Goal: Task Accomplishment & Management: Use online tool/utility

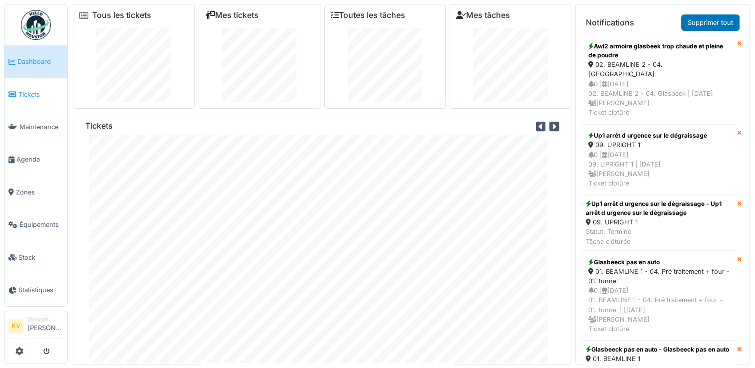
click at [35, 94] on span "Tickets" at bounding box center [40, 94] width 45 height 9
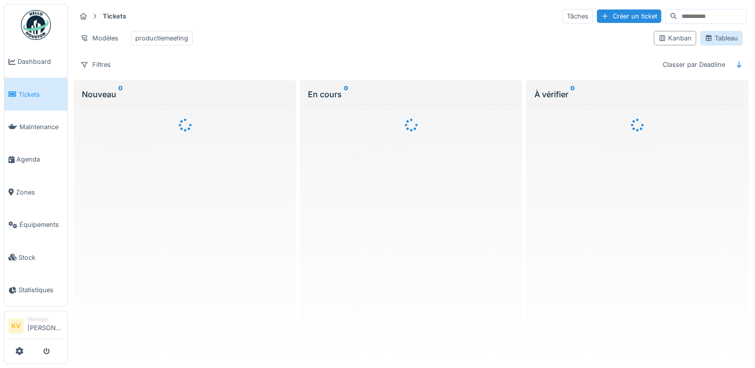
click at [724, 43] on div "Tableau" at bounding box center [720, 37] width 33 height 9
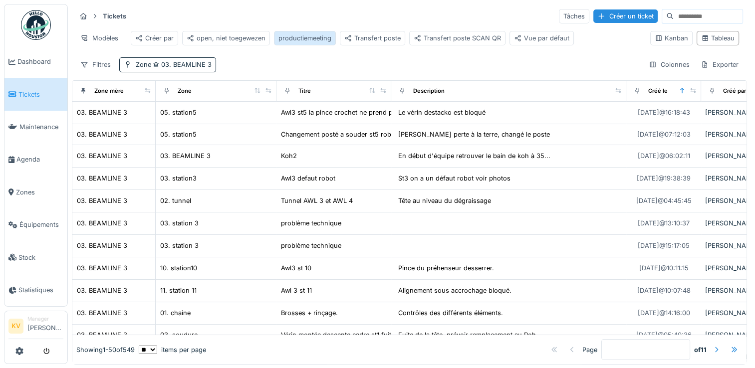
click at [313, 38] on div "productiemeeting" at bounding box center [304, 37] width 53 height 9
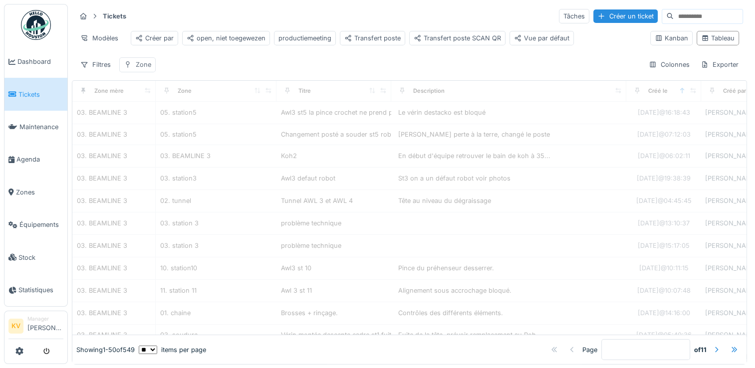
click at [142, 69] on div "Zone" at bounding box center [143, 64] width 15 height 9
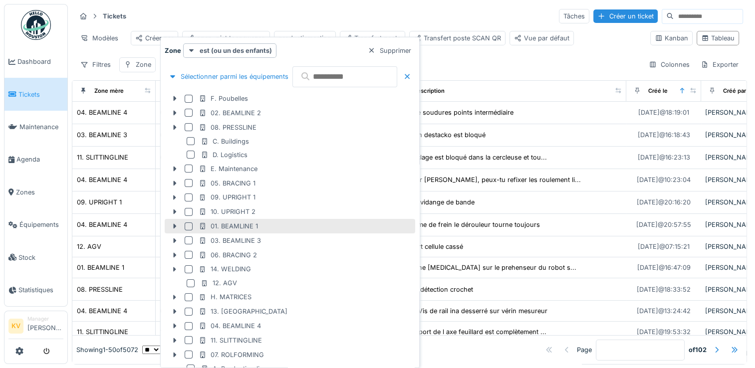
click at [190, 226] on div at bounding box center [189, 226] width 8 height 8
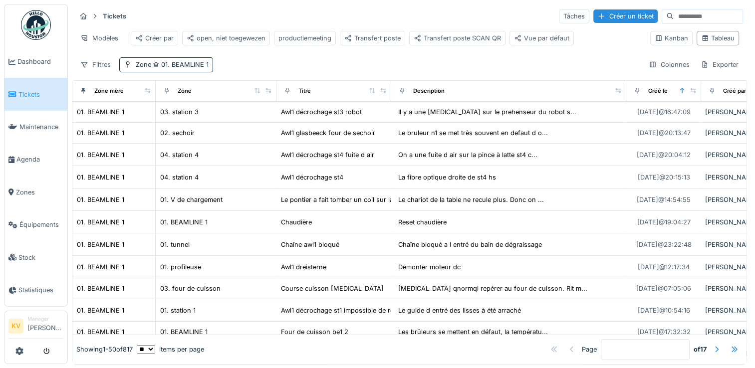
click at [367, 71] on div "Filtres Zone 01. BEAMLINE 1 Colonnes Exporter" at bounding box center [409, 64] width 667 height 14
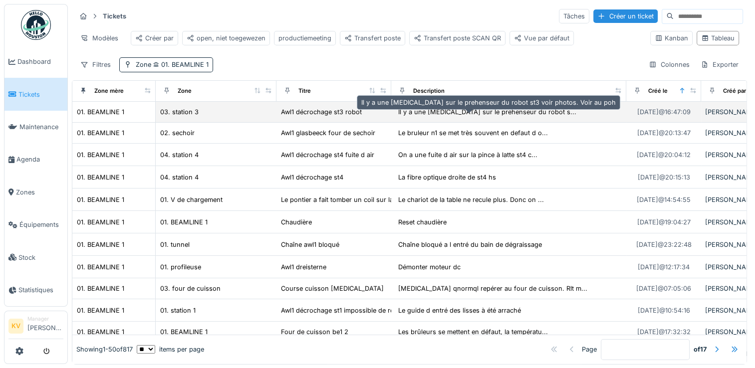
click at [459, 115] on div "Il y a une [MEDICAL_DATA] sur le prehenseur du robot s..." at bounding box center [487, 111] width 178 height 9
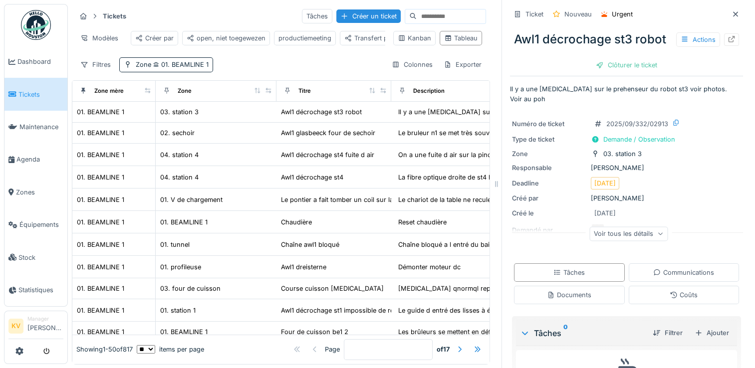
scroll to position [54, 0]
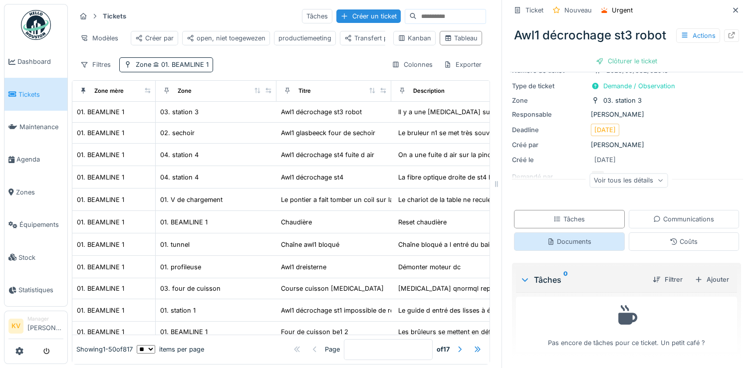
click at [583, 243] on div "Documents" at bounding box center [569, 241] width 111 height 18
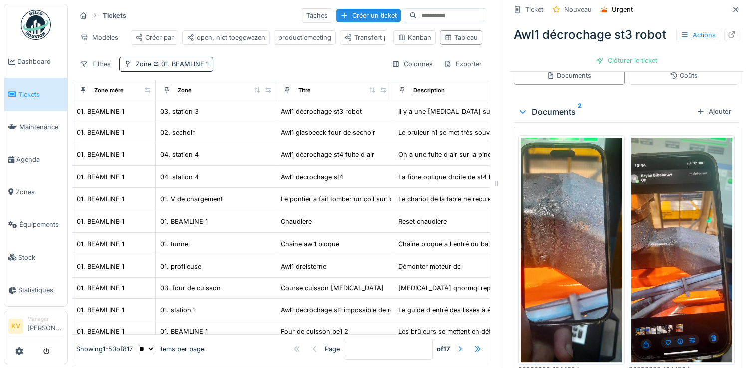
scroll to position [222, 0]
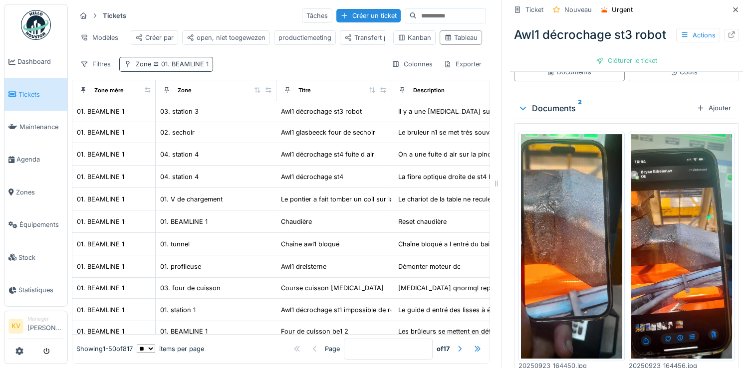
click at [172, 69] on div "Zone 01. BEAMLINE 1" at bounding box center [166, 64] width 94 height 14
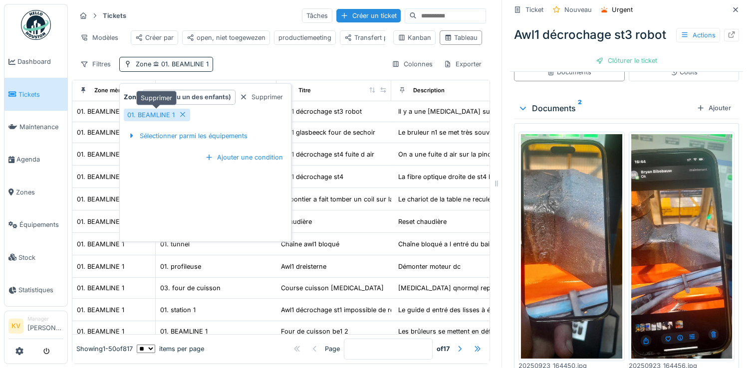
click at [180, 112] on icon at bounding box center [182, 114] width 5 height 5
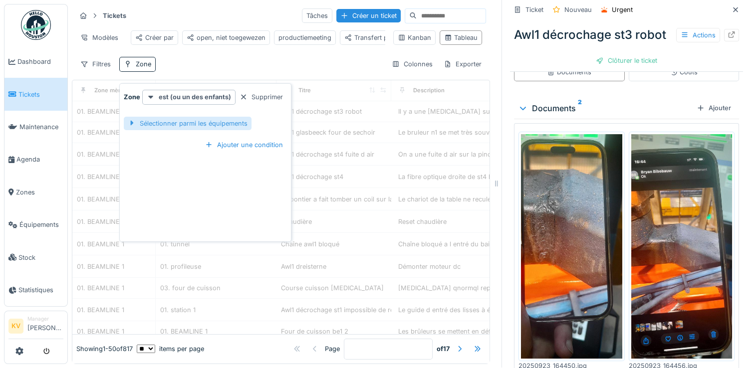
click at [186, 118] on div "Sélectionner parmi les équipements" at bounding box center [188, 123] width 128 height 13
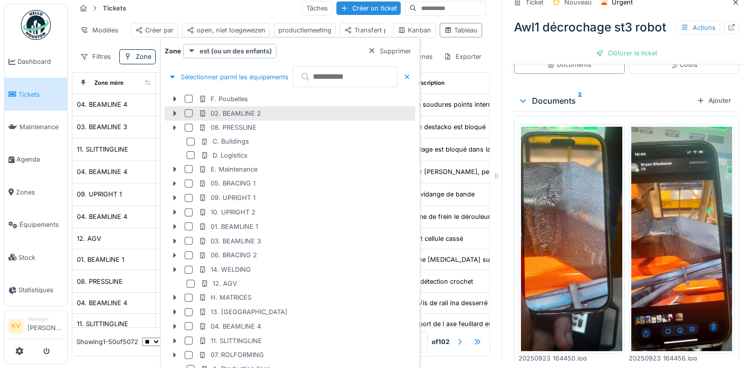
click at [188, 112] on div at bounding box center [189, 113] width 8 height 8
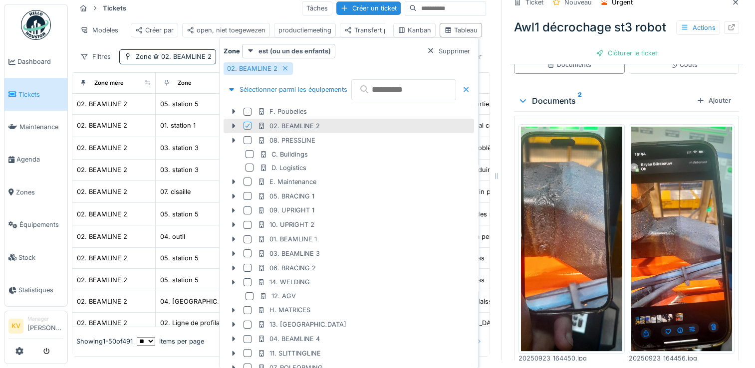
click at [468, 23] on div "Kanban Tableau" at bounding box center [437, 30] width 97 height 22
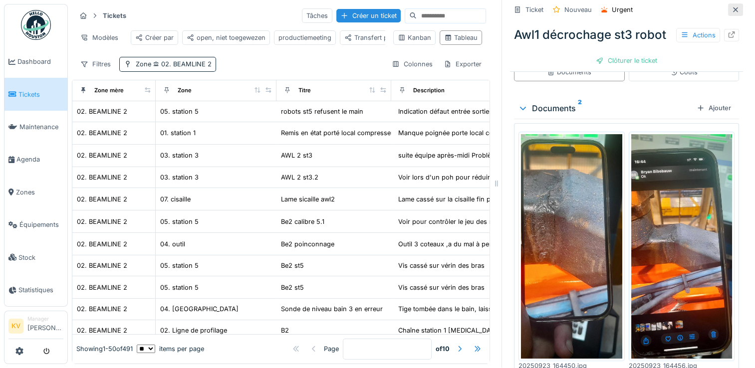
click at [731, 6] on icon at bounding box center [735, 9] width 8 height 6
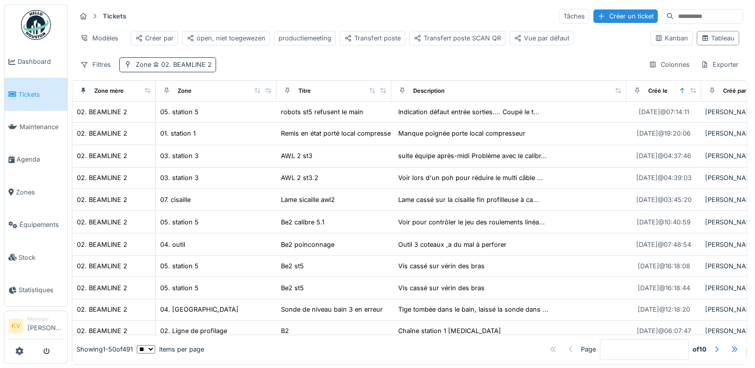
click at [191, 68] on span "02. BEAMLINE 2" at bounding box center [181, 64] width 60 height 7
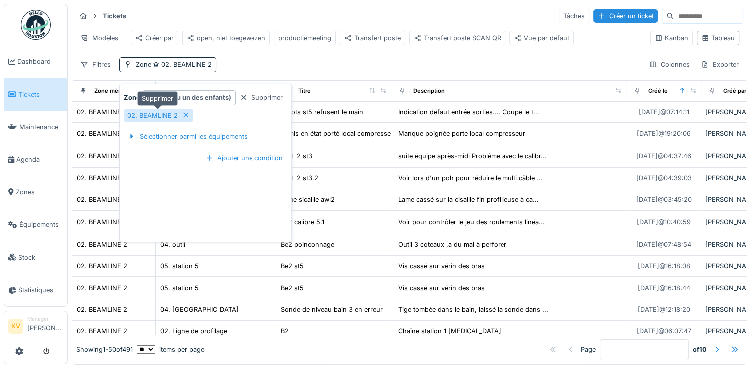
click at [186, 113] on icon at bounding box center [185, 115] width 5 height 5
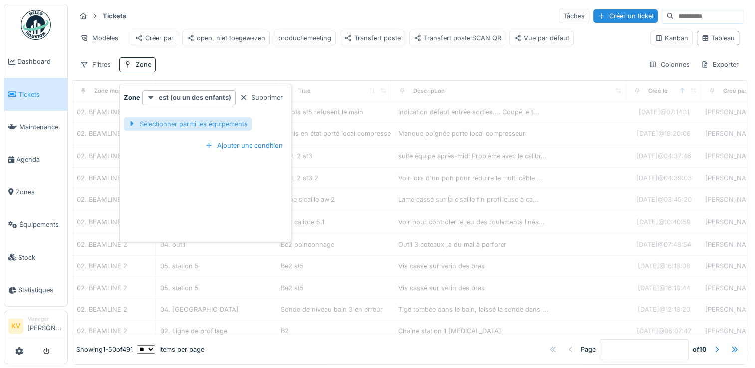
click at [178, 125] on div "Sélectionner parmi les équipements" at bounding box center [188, 123] width 128 height 13
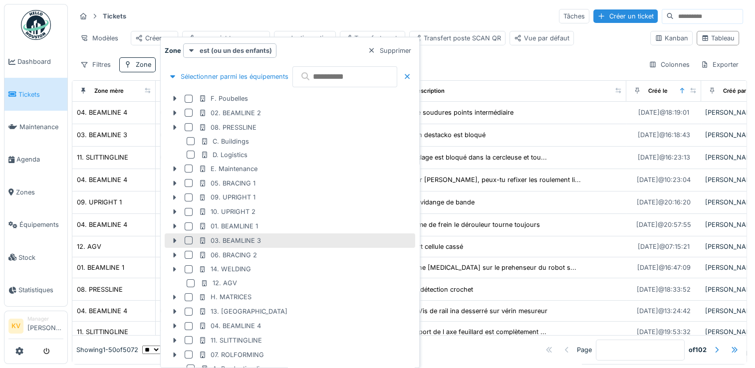
click at [187, 240] on div at bounding box center [189, 240] width 8 height 8
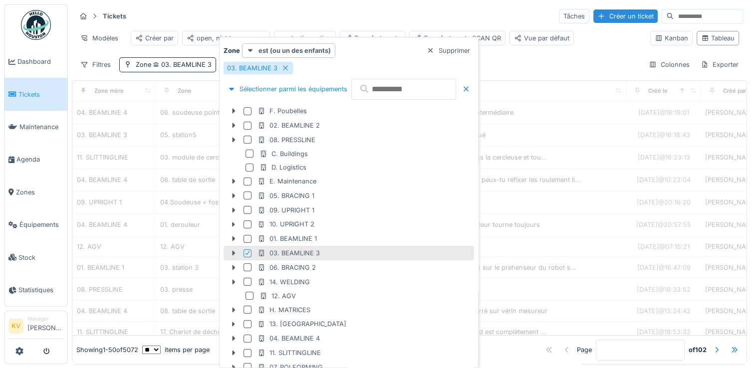
click at [353, 16] on div "Tickets Tâches Créer un ticket" at bounding box center [409, 16] width 667 height 16
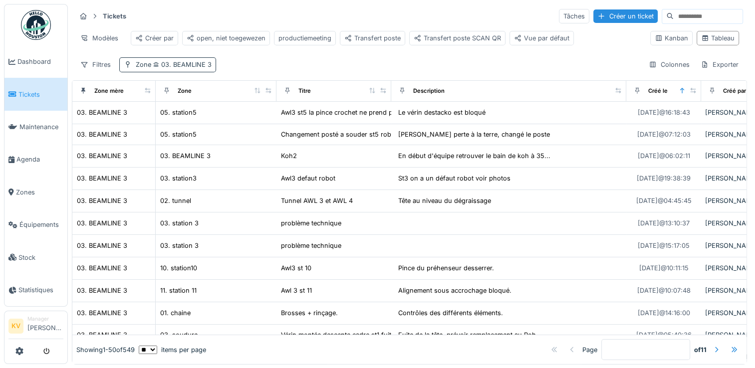
click at [184, 68] on span "03. BEAMLINE 3" at bounding box center [181, 64] width 60 height 7
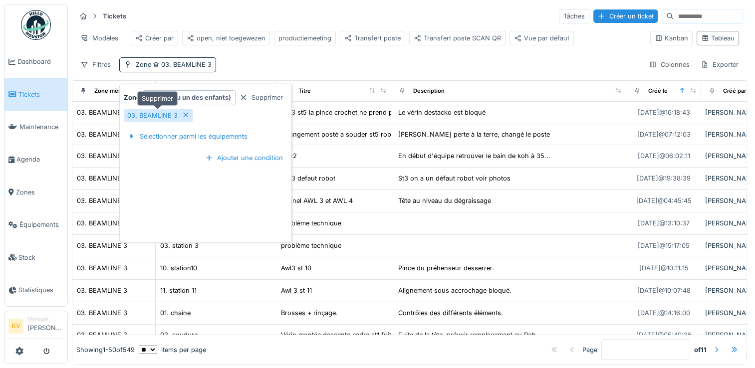
click at [186, 116] on icon at bounding box center [186, 115] width 8 height 6
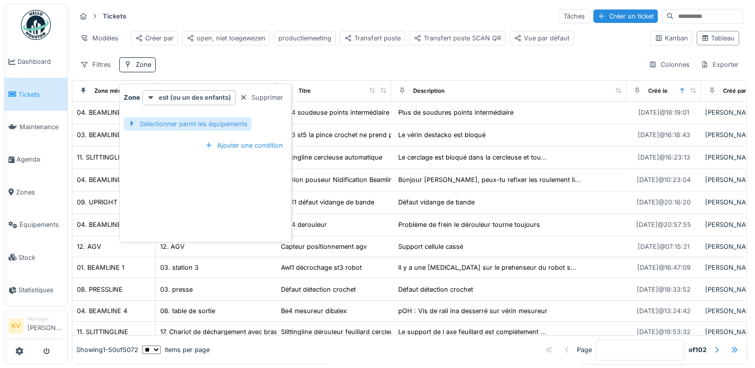
click at [184, 124] on div "Sélectionner parmi les équipements" at bounding box center [188, 123] width 128 height 13
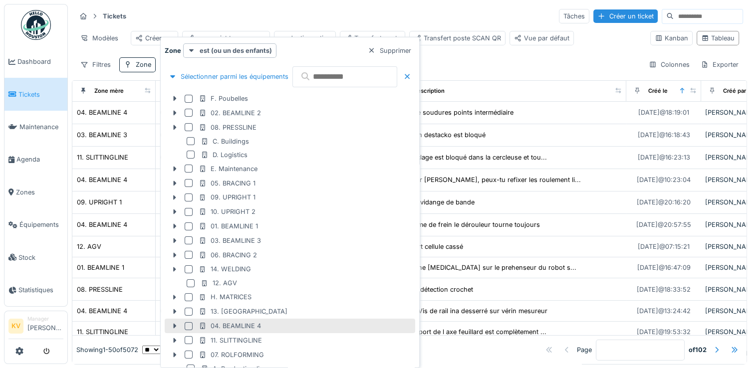
click at [185, 326] on div at bounding box center [189, 326] width 8 height 8
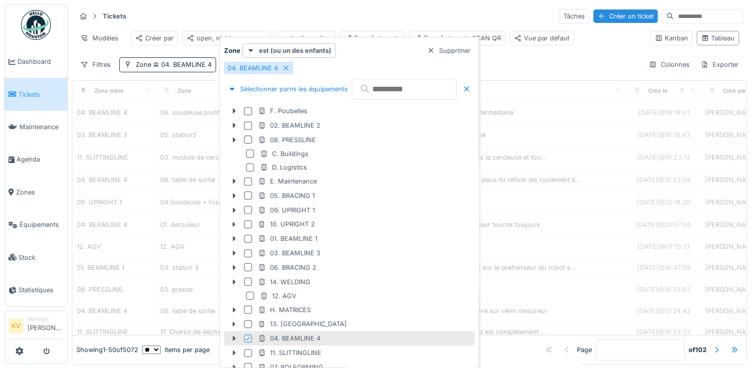
click at [571, 62] on div "Tickets Tâches Créer un ticket Modèles Créer par open, niet toegewezen producti…" at bounding box center [409, 40] width 675 height 72
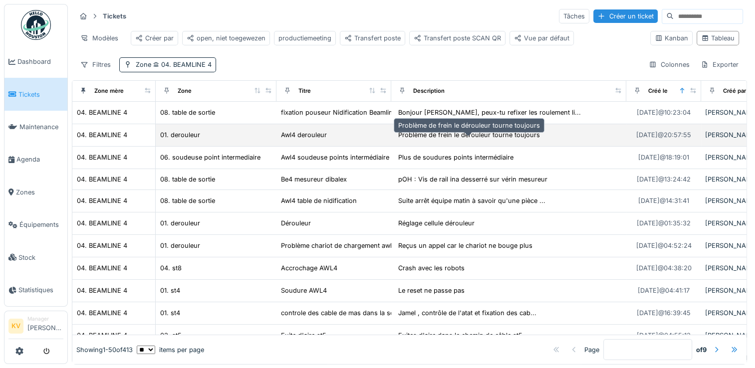
click at [474, 140] on div "Problème de frein le dérouleur tourne toujours" at bounding box center [469, 134] width 142 height 9
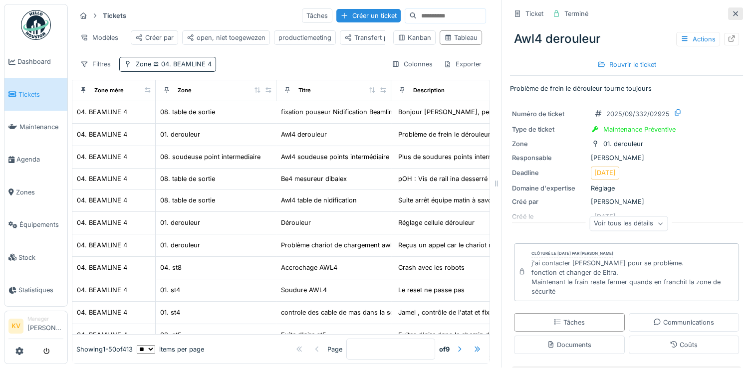
click at [731, 10] on icon at bounding box center [735, 13] width 8 height 6
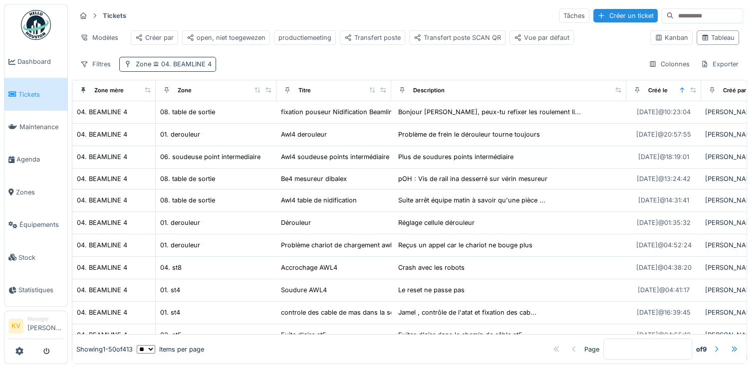
click at [190, 64] on span "04. BEAMLINE 4" at bounding box center [181, 63] width 60 height 7
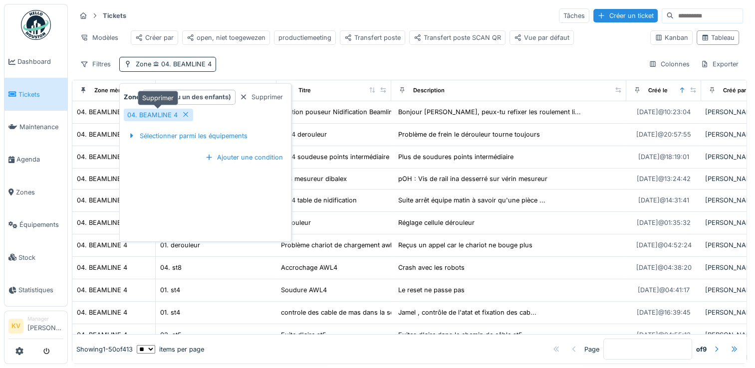
click at [187, 111] on icon at bounding box center [186, 114] width 8 height 6
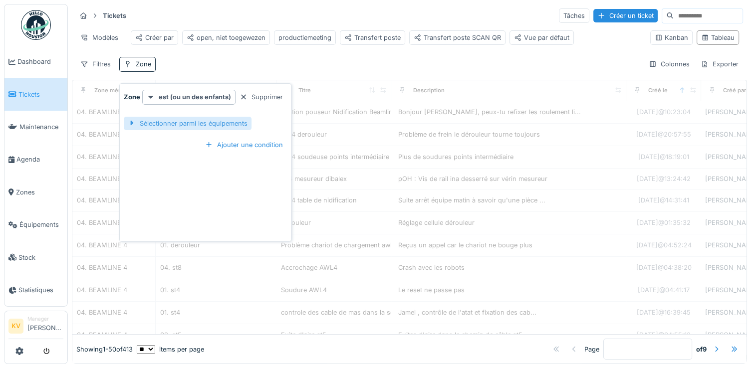
click at [185, 117] on div "Sélectionner parmi les équipements" at bounding box center [188, 123] width 128 height 13
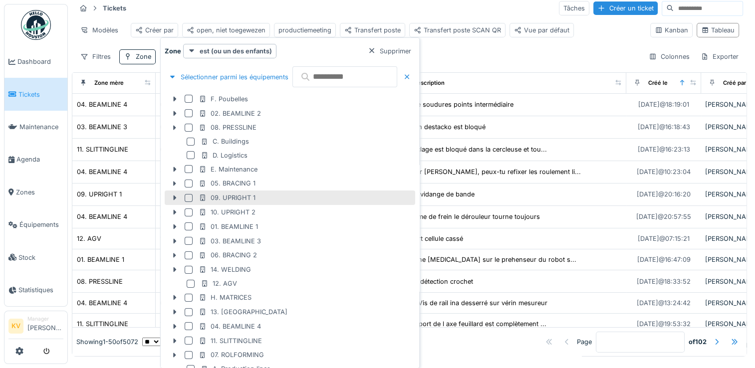
click at [190, 197] on div at bounding box center [189, 198] width 8 height 8
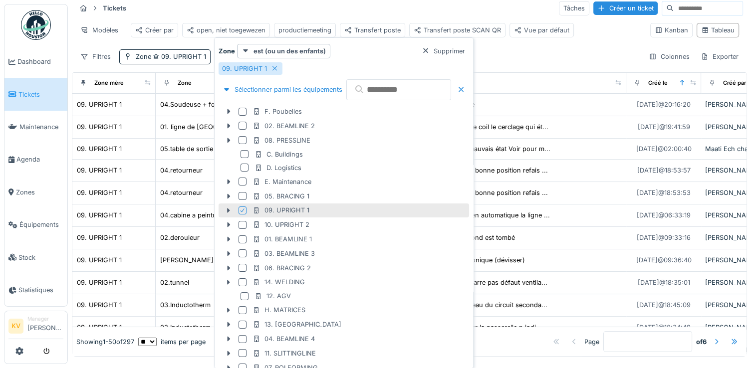
click at [397, 13] on div "Tickets Tâches Créer un ticket" at bounding box center [409, 8] width 667 height 16
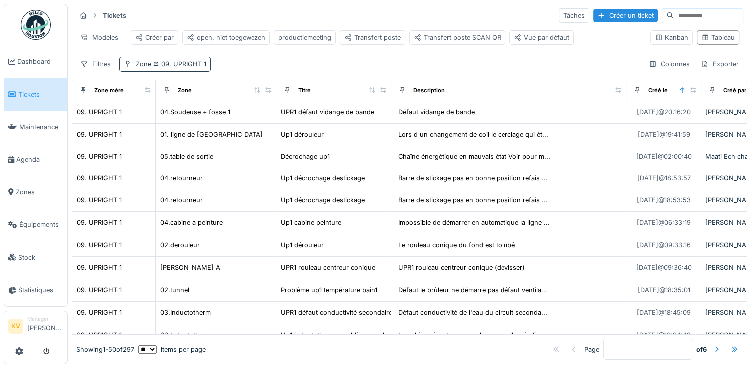
click at [184, 65] on span "09. UPRIGHT 1" at bounding box center [178, 63] width 55 height 7
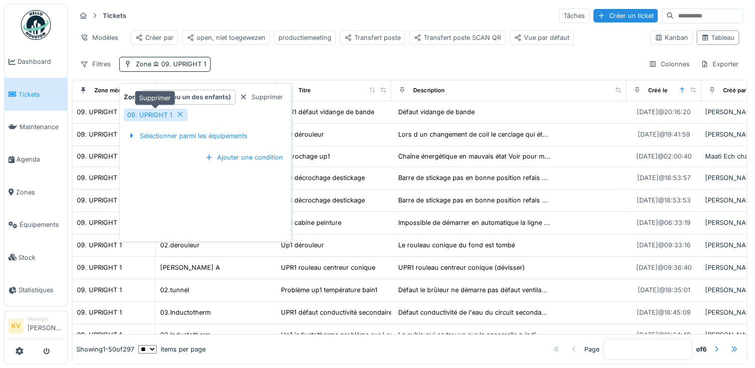
click at [178, 112] on icon at bounding box center [180, 114] width 5 height 5
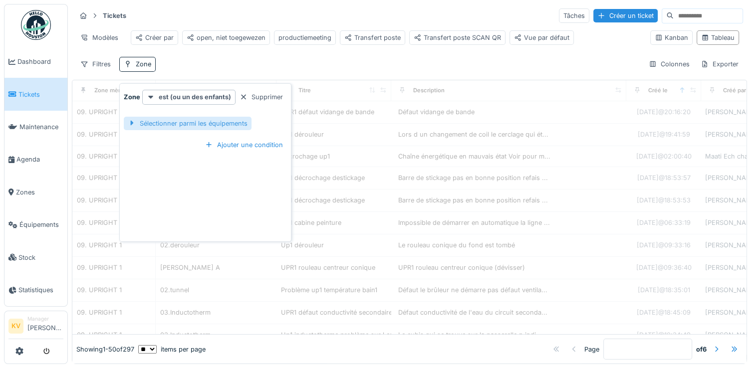
click at [178, 117] on div "Sélectionner parmi les équipements" at bounding box center [188, 123] width 128 height 13
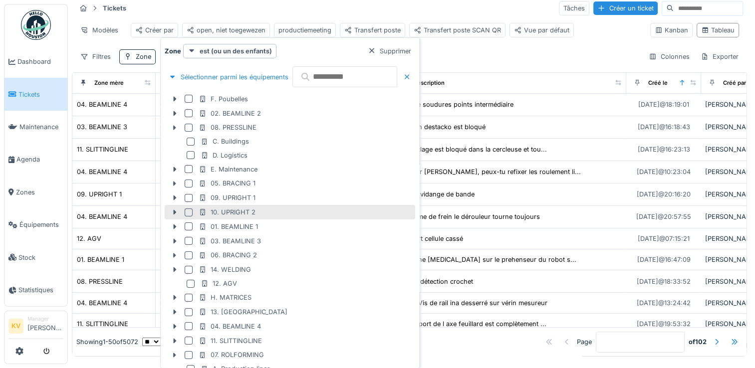
click at [188, 210] on div at bounding box center [189, 213] width 8 height 8
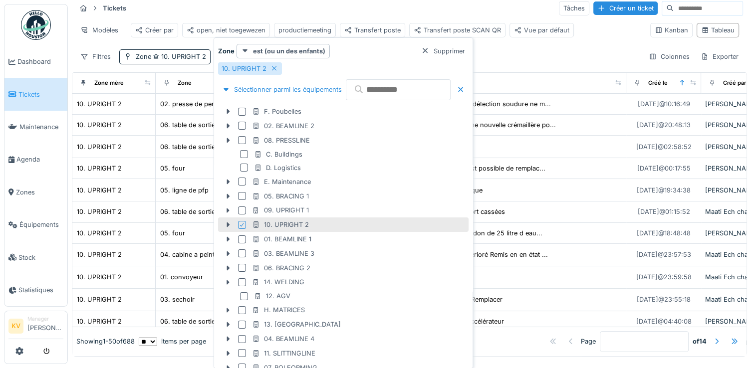
click at [393, 11] on div "Tickets Tâches Créer un ticket" at bounding box center [409, 8] width 667 height 16
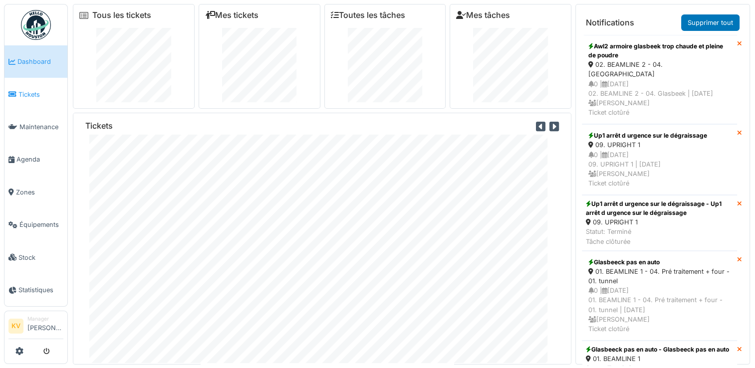
click at [35, 90] on span "Tickets" at bounding box center [40, 94] width 45 height 9
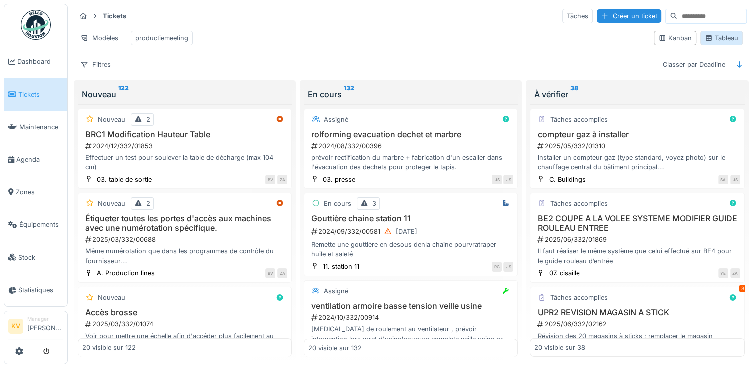
click at [713, 45] on div "Tableau" at bounding box center [721, 38] width 42 height 14
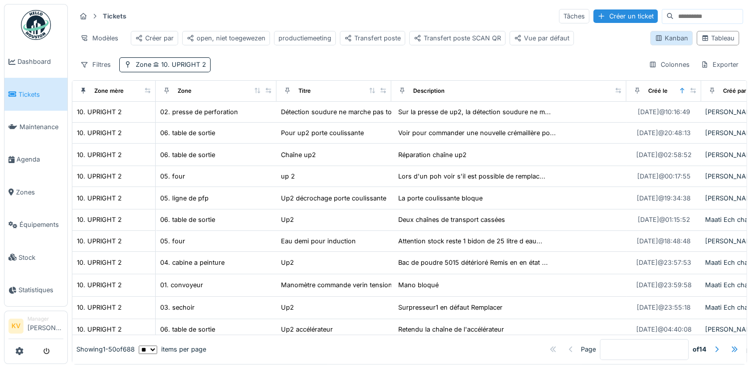
click at [654, 38] on div "Kanban" at bounding box center [670, 37] width 33 height 9
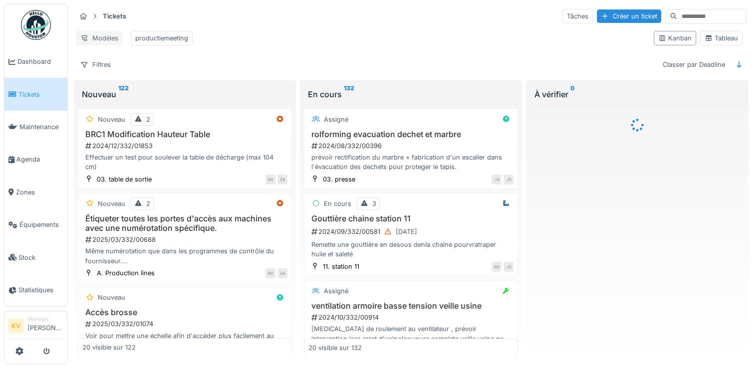
click at [109, 37] on div "Modèles" at bounding box center [99, 38] width 47 height 14
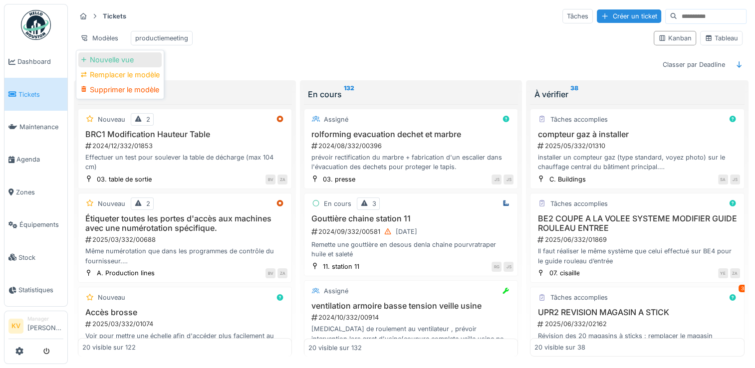
click at [114, 63] on div "Nouvelle vue" at bounding box center [119, 59] width 83 height 15
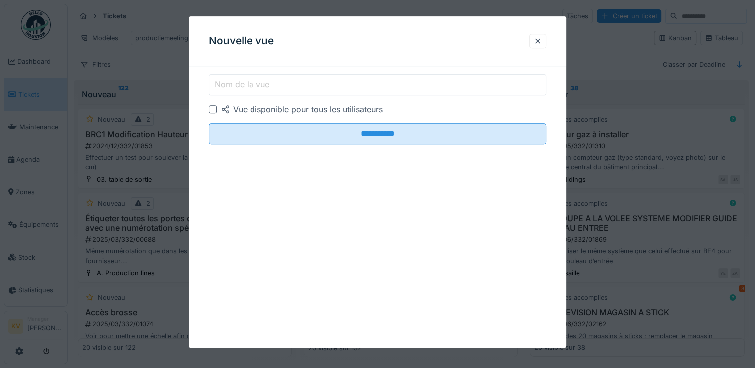
click at [273, 83] on input "Nom de la vue" at bounding box center [378, 84] width 338 height 21
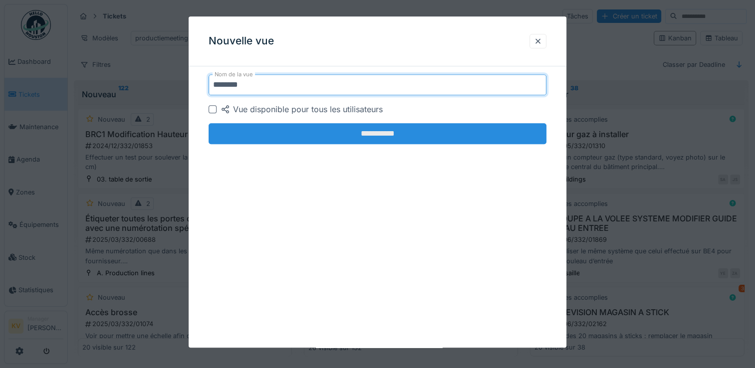
type input "********"
click at [301, 137] on input "**********" at bounding box center [378, 133] width 338 height 21
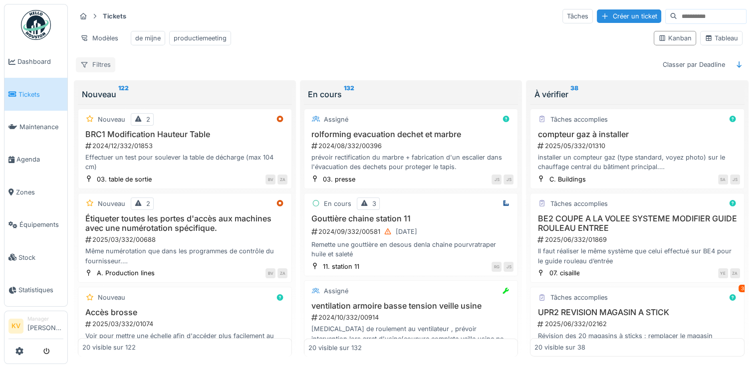
click at [96, 70] on div "Filtres" at bounding box center [95, 64] width 39 height 14
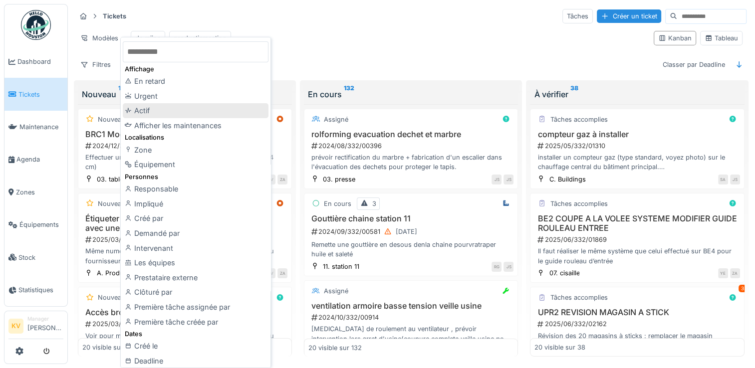
click at [143, 109] on div "Actif" at bounding box center [196, 110] width 146 height 15
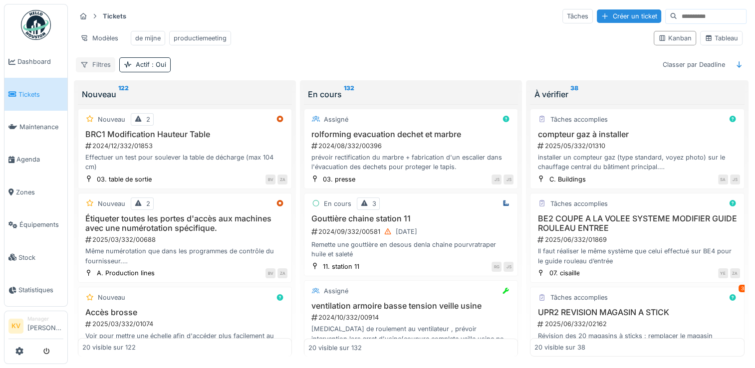
click at [101, 72] on div "Filtres" at bounding box center [95, 64] width 39 height 14
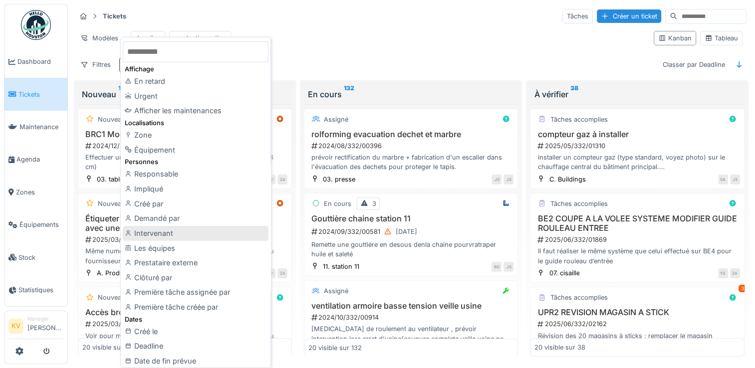
click at [158, 236] on div "Intervenant" at bounding box center [196, 233] width 146 height 15
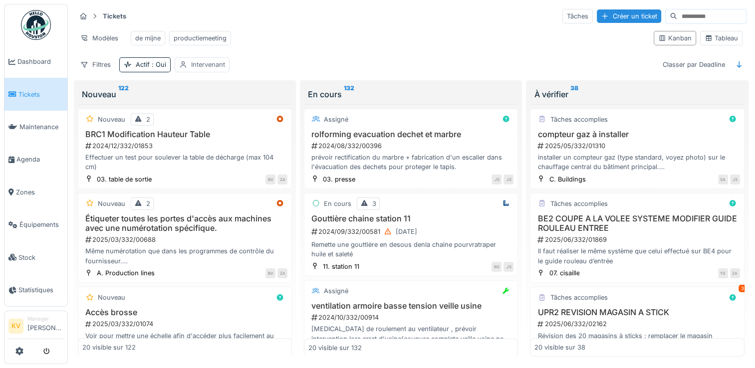
click at [203, 69] on div "Intervenant" at bounding box center [208, 64] width 34 height 9
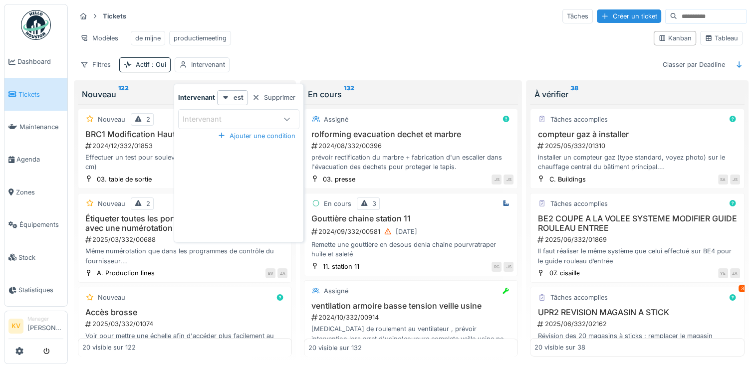
click at [286, 117] on icon at bounding box center [287, 119] width 8 height 6
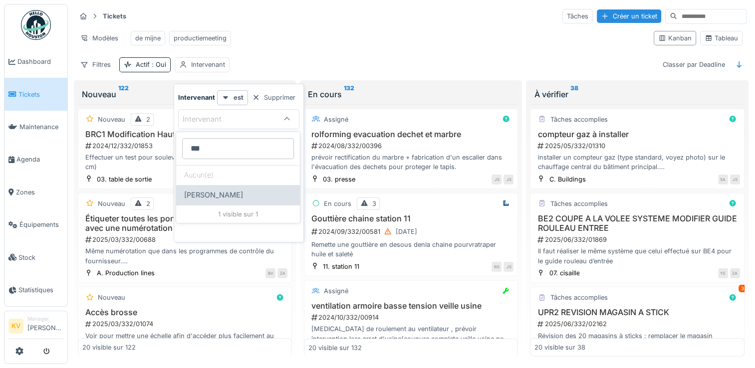
type input "***"
click at [210, 197] on span "[PERSON_NAME]" at bounding box center [213, 195] width 59 height 11
type input "*****"
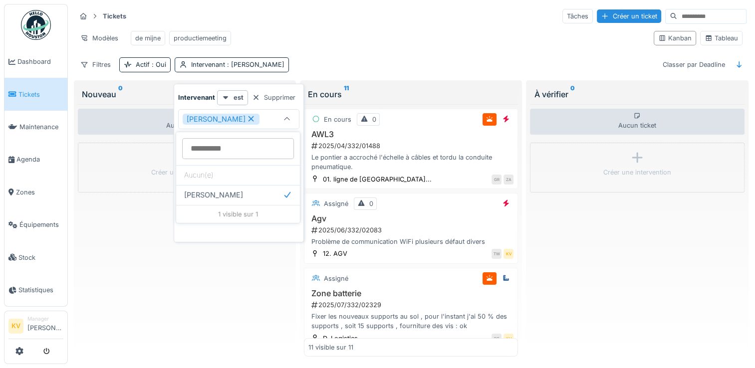
click at [301, 45] on div "Modèles de mijne productiemeeting" at bounding box center [361, 38] width 570 height 22
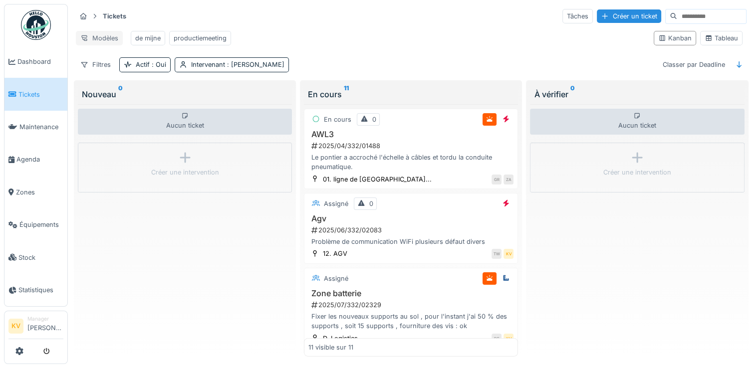
click at [105, 39] on div "Modèles" at bounding box center [99, 38] width 47 height 14
click at [113, 72] on div "Remplacer le modèle" at bounding box center [119, 74] width 83 height 15
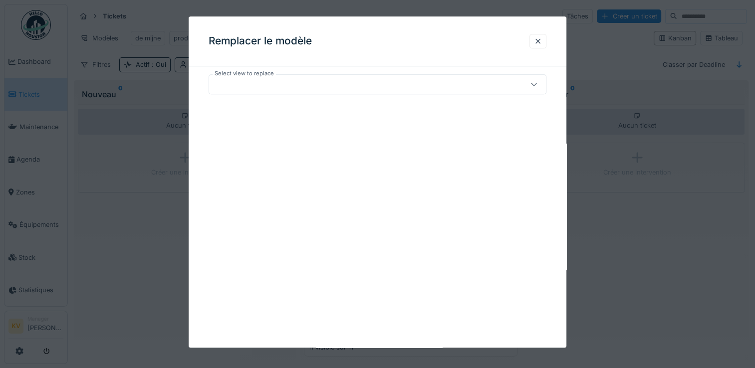
click at [536, 85] on icon at bounding box center [533, 84] width 5 height 3
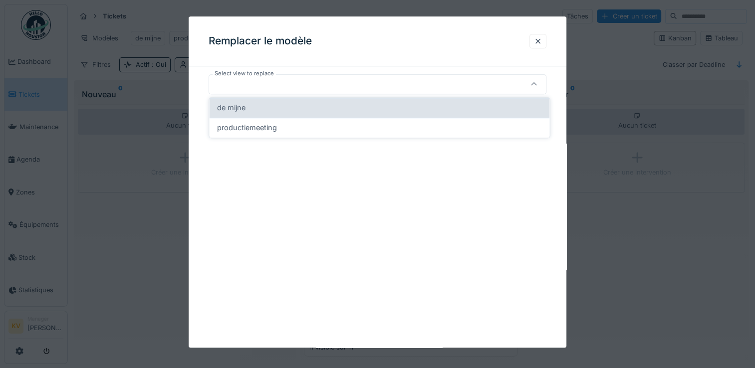
click at [310, 112] on div "de mijne" at bounding box center [379, 107] width 324 height 11
type input "*****"
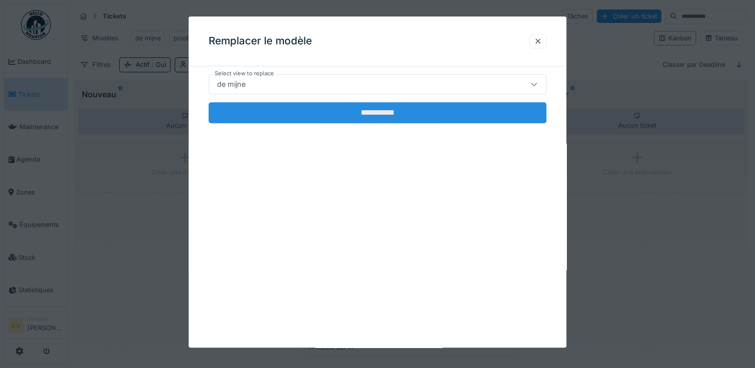
click at [316, 113] on input "**********" at bounding box center [378, 112] width 338 height 21
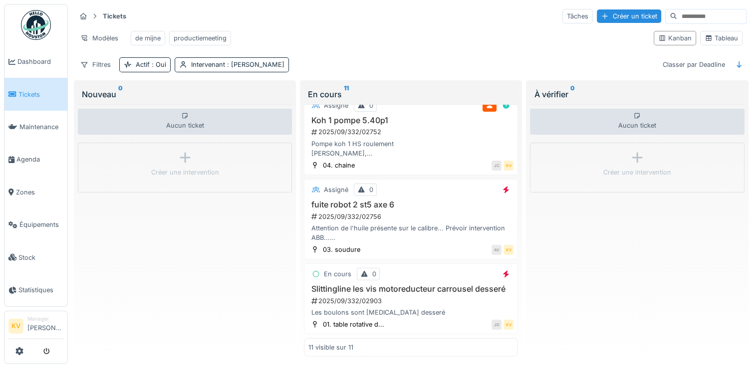
click at [395, 26] on div "Tickets Tâches Créer un ticket Modèles de mijne productiemeeting Kanban Tableau…" at bounding box center [411, 40] width 678 height 72
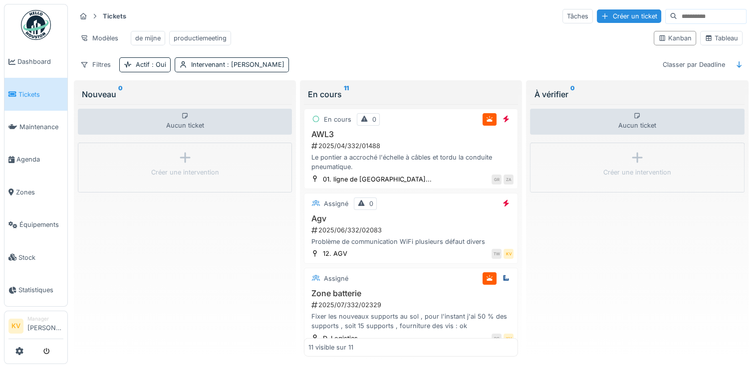
click at [329, 31] on div "Modèles de mijne productiemeeting" at bounding box center [361, 38] width 570 height 22
